Goal: Task Accomplishment & Management: Manage account settings

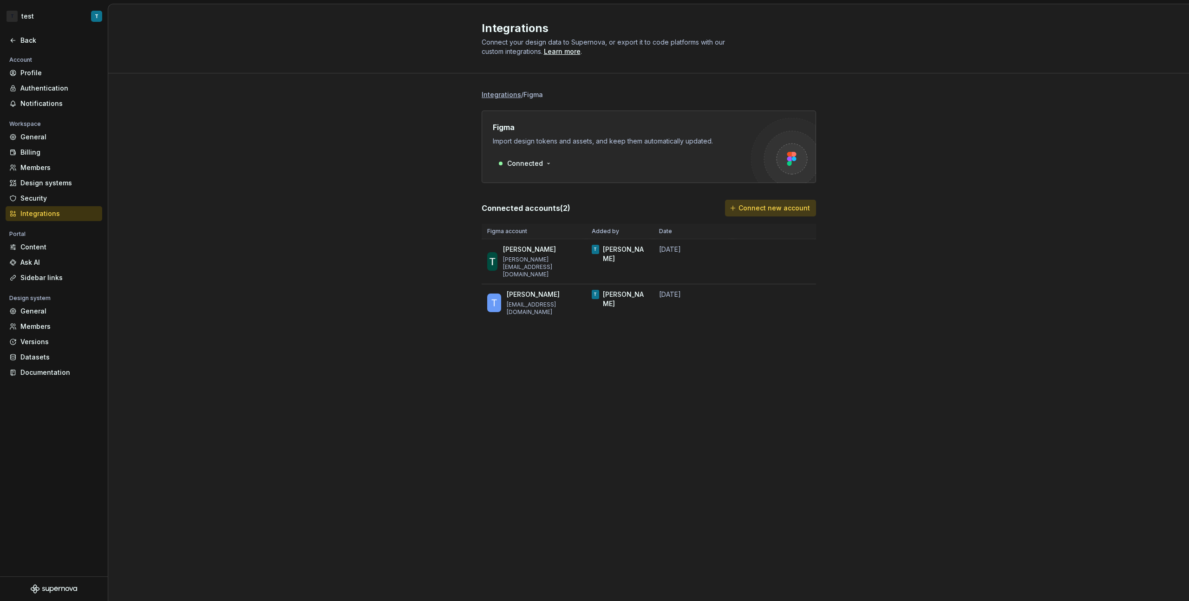
click at [770, 214] on button "Connect new account" at bounding box center [770, 208] width 91 height 17
drag, startPoint x: 314, startPoint y: 96, endPoint x: 254, endPoint y: 128, distance: 67.9
click at [314, 96] on div "Integrations / Figma Figma Import design tokens and assets, and keep them autom…" at bounding box center [648, 214] width 1080 height 283
click at [53, 341] on div "Versions" at bounding box center [59, 341] width 78 height 9
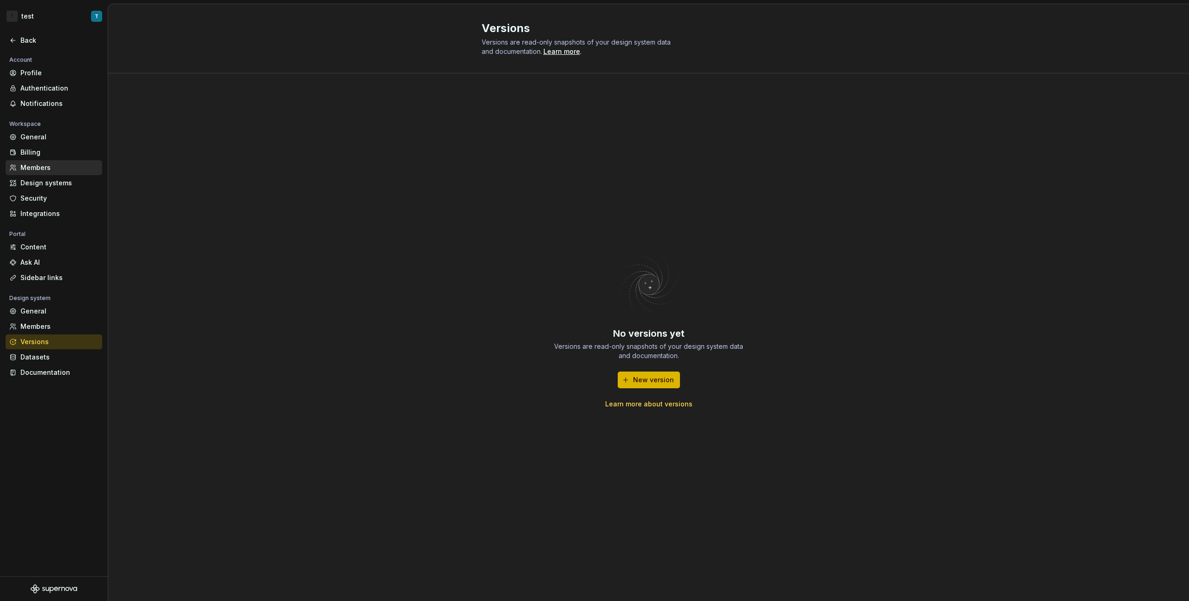
click at [59, 168] on div "Members" at bounding box center [59, 167] width 78 height 9
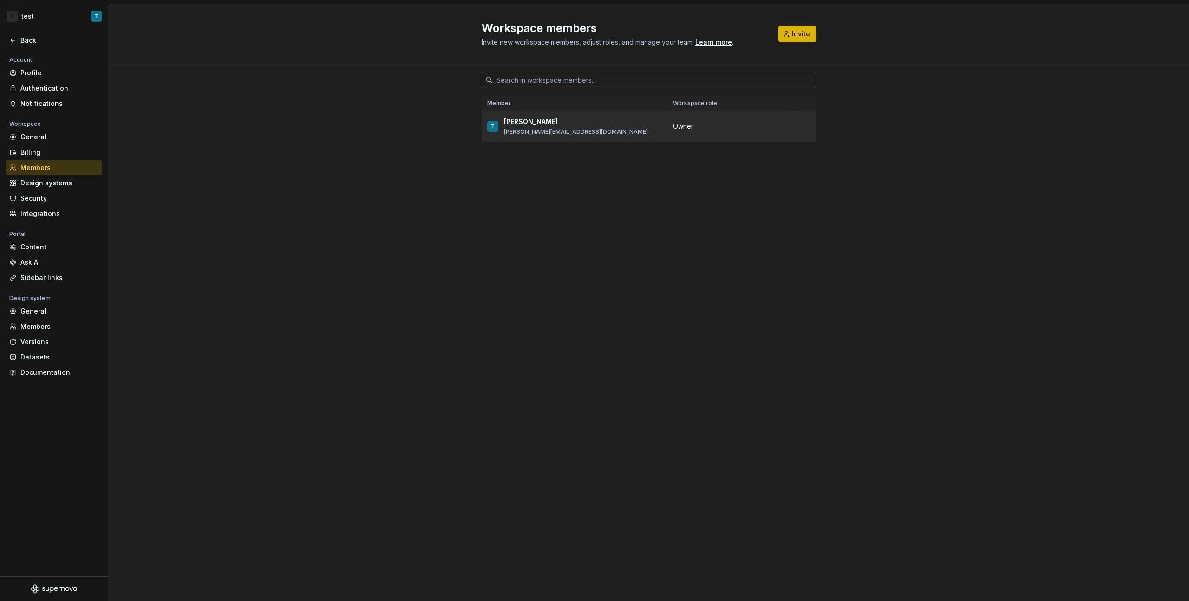
click at [755, 120] on td "Owner" at bounding box center [729, 126] width 124 height 31
click at [55, 354] on div "Datasets" at bounding box center [59, 356] width 78 height 9
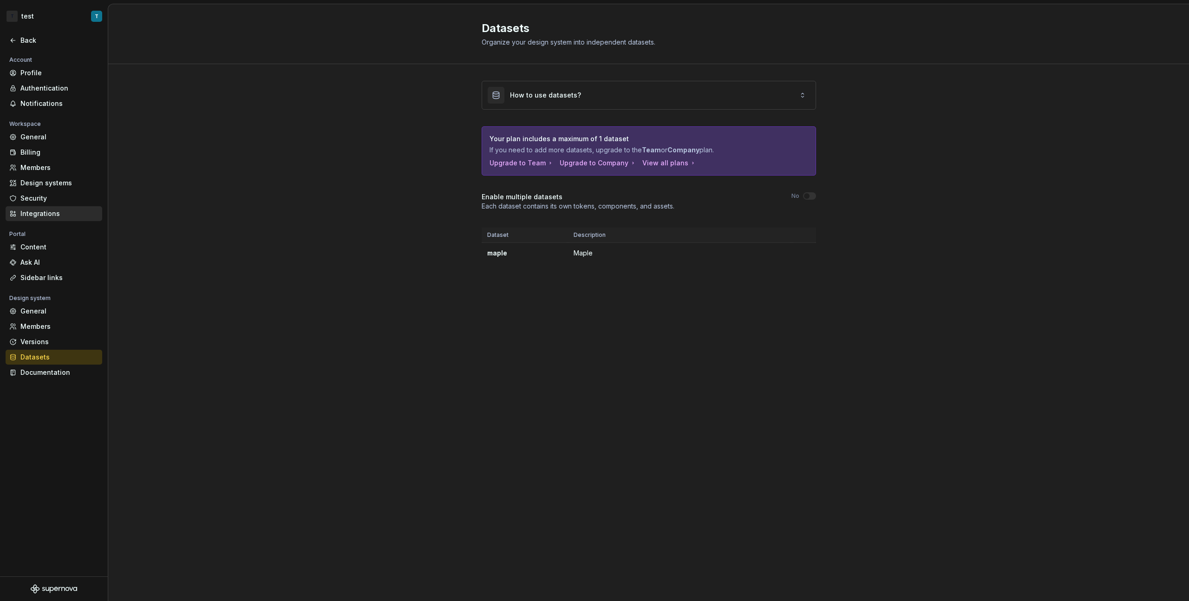
click at [59, 211] on div "Integrations" at bounding box center [59, 213] width 78 height 9
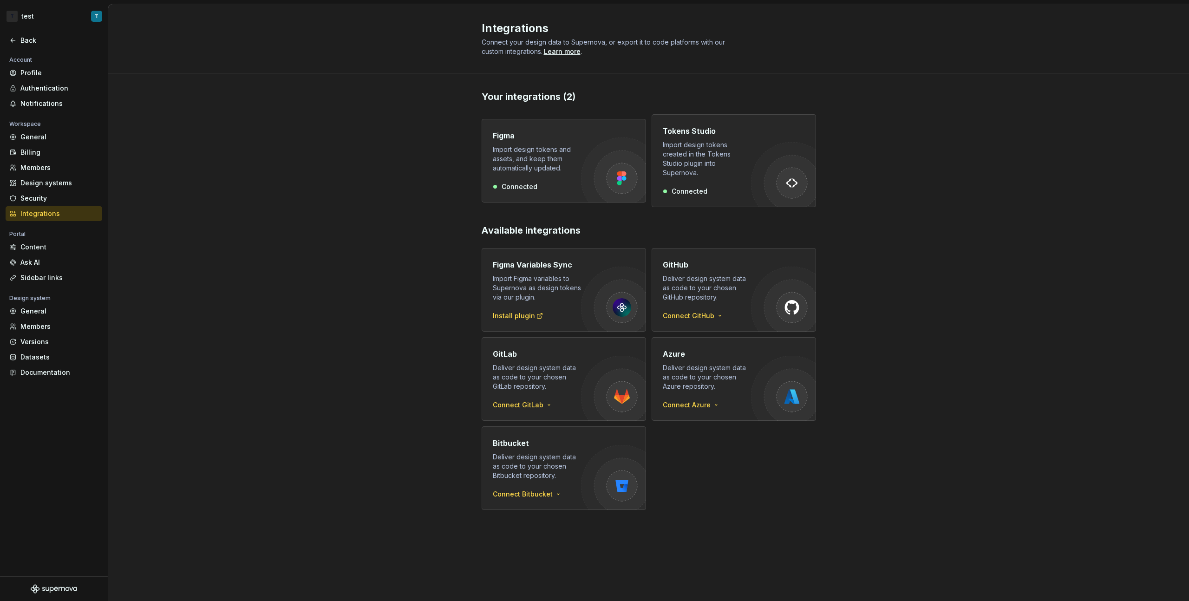
click at [560, 170] on div "Figma Import design tokens and assets, and keep them automatically updated. Con…" at bounding box center [537, 160] width 88 height 61
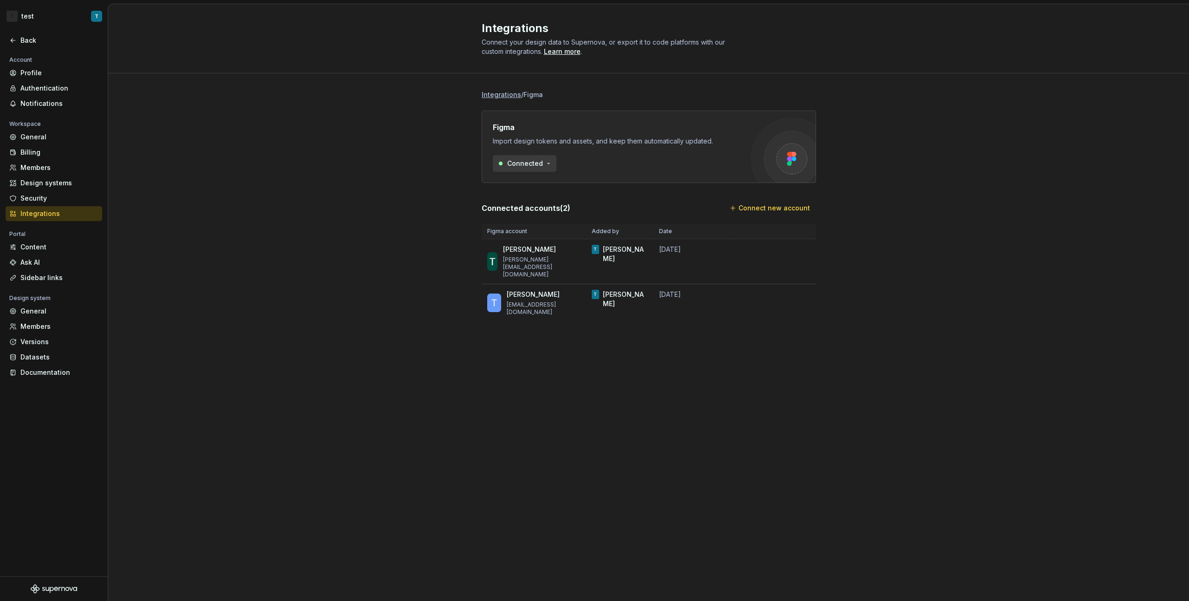
click at [547, 167] on html "T test T Back Account Profile Authentication Notifications Workspace General Bi…" at bounding box center [594, 300] width 1189 height 601
click at [625, 159] on html "T test T Back Account Profile Authentication Notifications Workspace General Bi…" at bounding box center [594, 300] width 1189 height 601
click at [59, 15] on html "T test T Back Account Profile Authentication Notifications Workspace General Bi…" at bounding box center [594, 300] width 1189 height 601
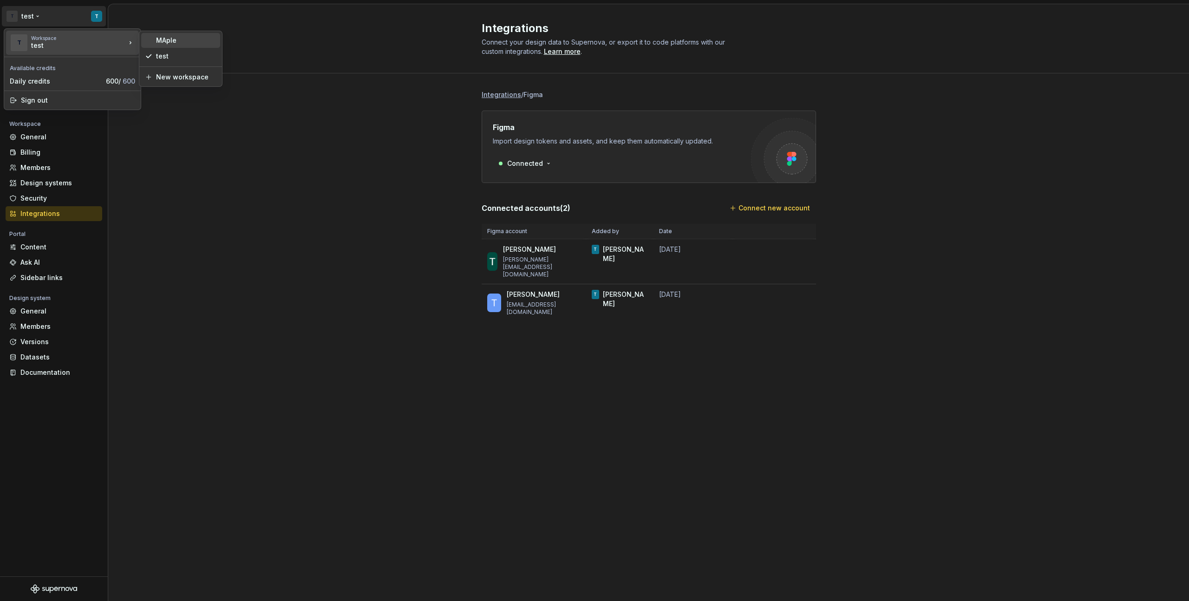
click at [176, 41] on div "MAple" at bounding box center [186, 40] width 60 height 9
